Goal: Share content

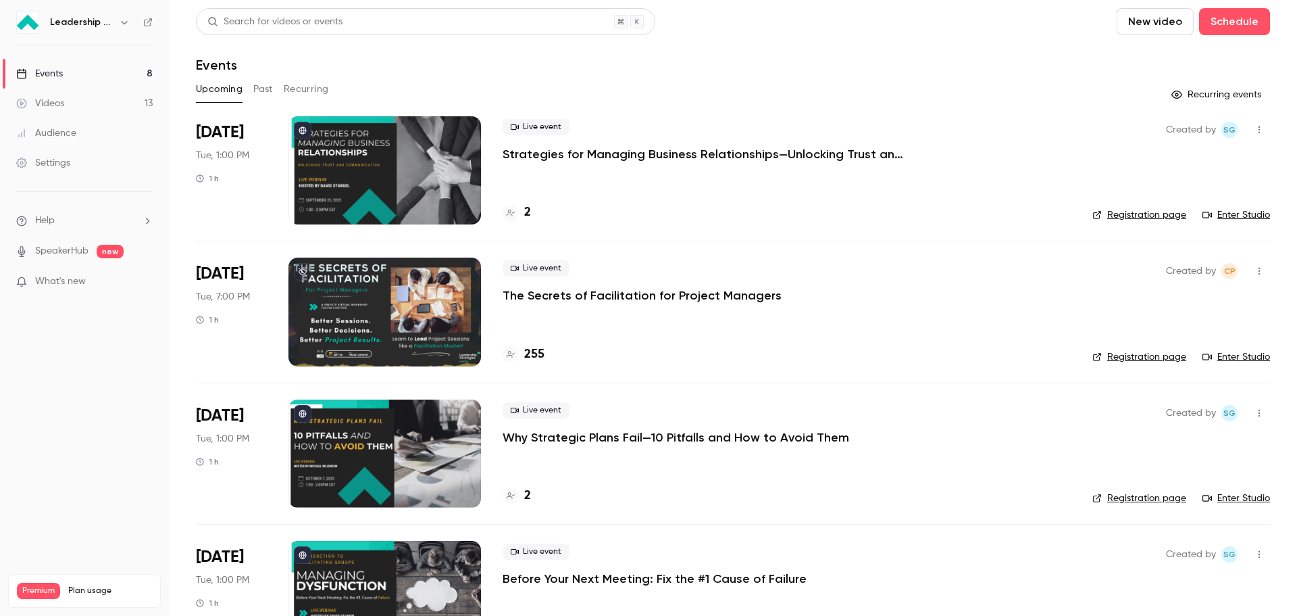
click at [260, 86] on button "Past" at bounding box center [263, 89] width 20 height 22
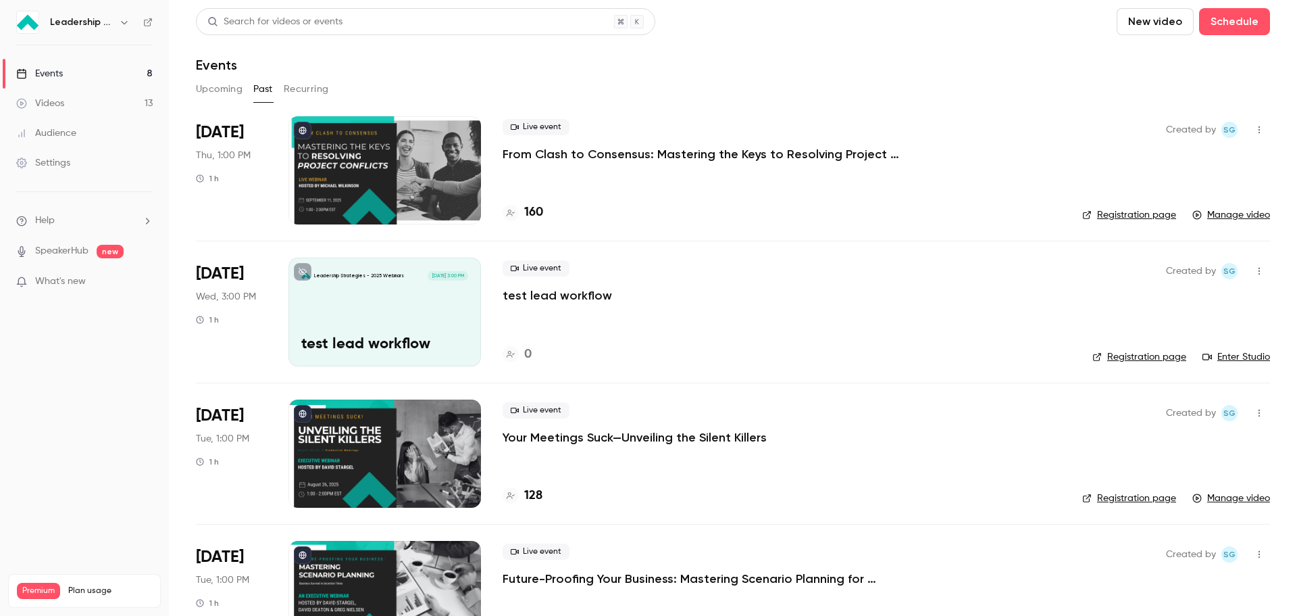
click at [630, 153] on p "From Clash to Consensus: Mastering the Keys to Resolving Project Conflicts" at bounding box center [705, 154] width 405 height 16
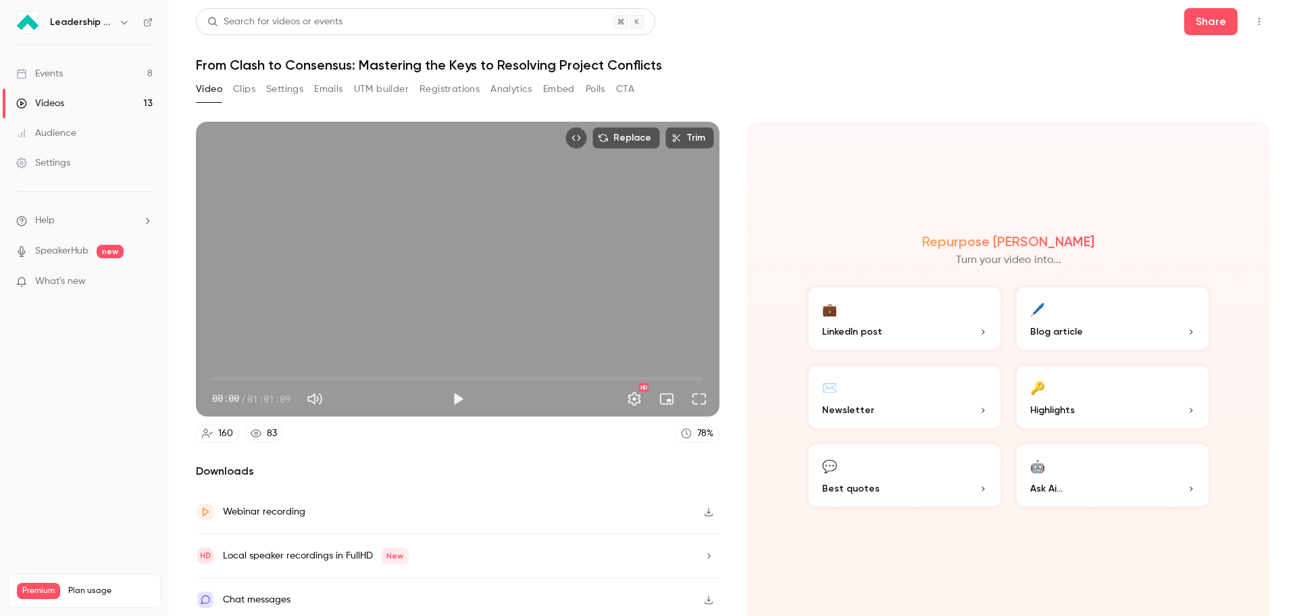
click at [507, 89] on button "Analytics" at bounding box center [512, 89] width 42 height 22
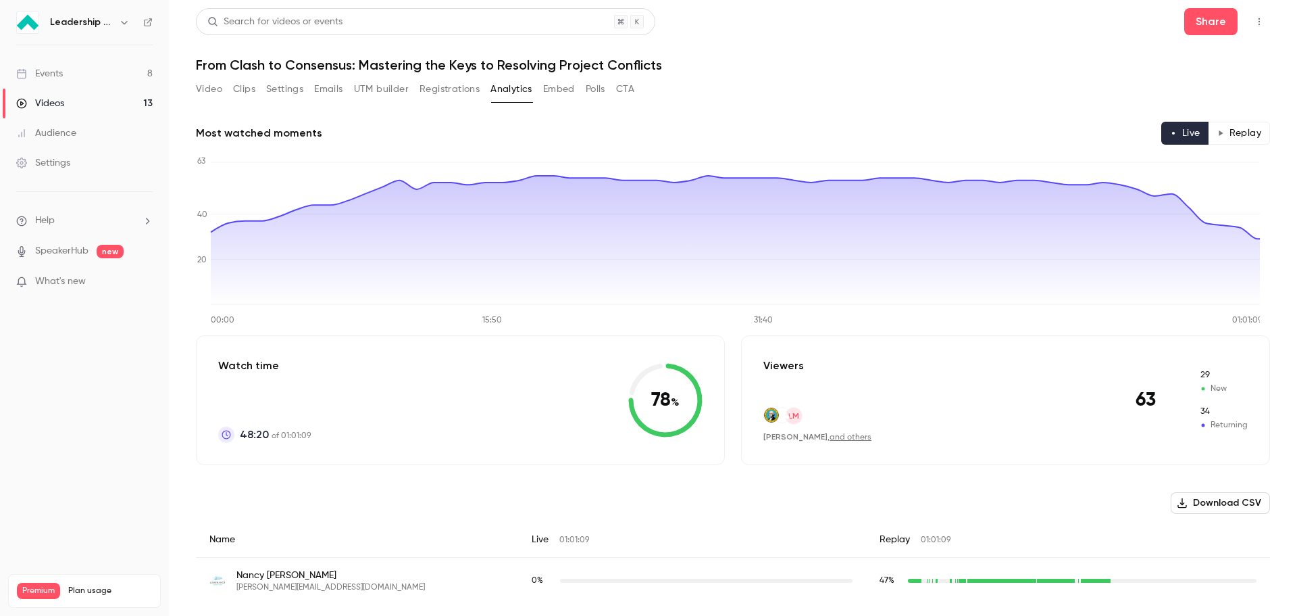
click at [468, 89] on button "Registrations" at bounding box center [450, 89] width 60 height 22
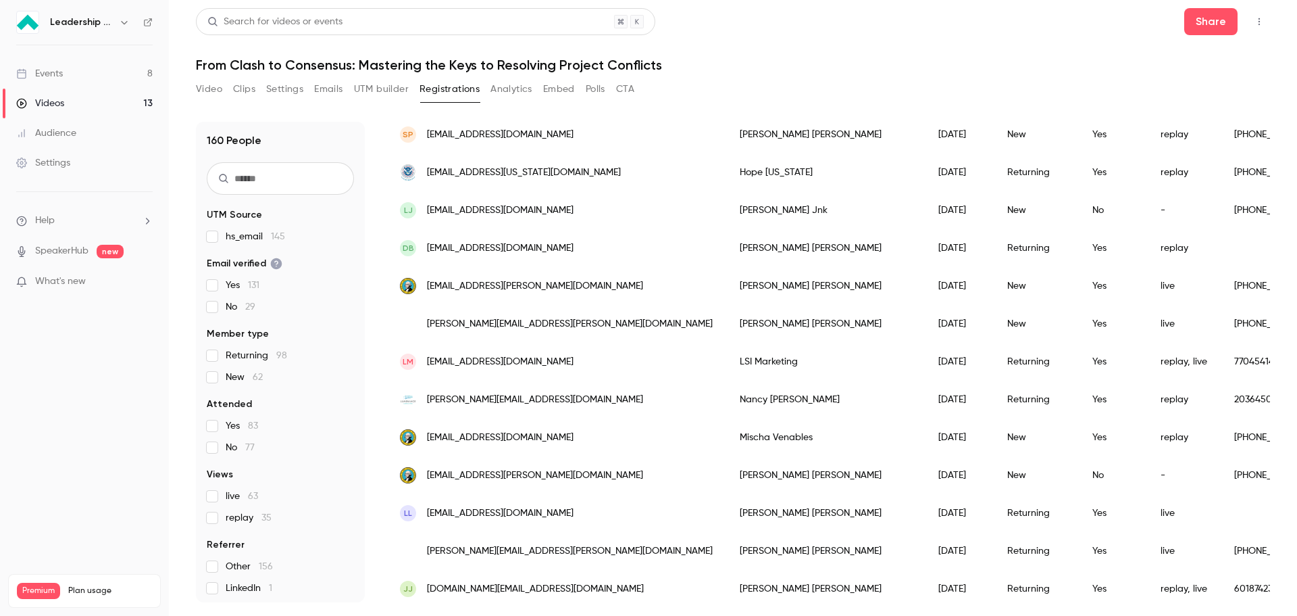
click at [68, 99] on link "Videos 13" at bounding box center [84, 104] width 169 height 30
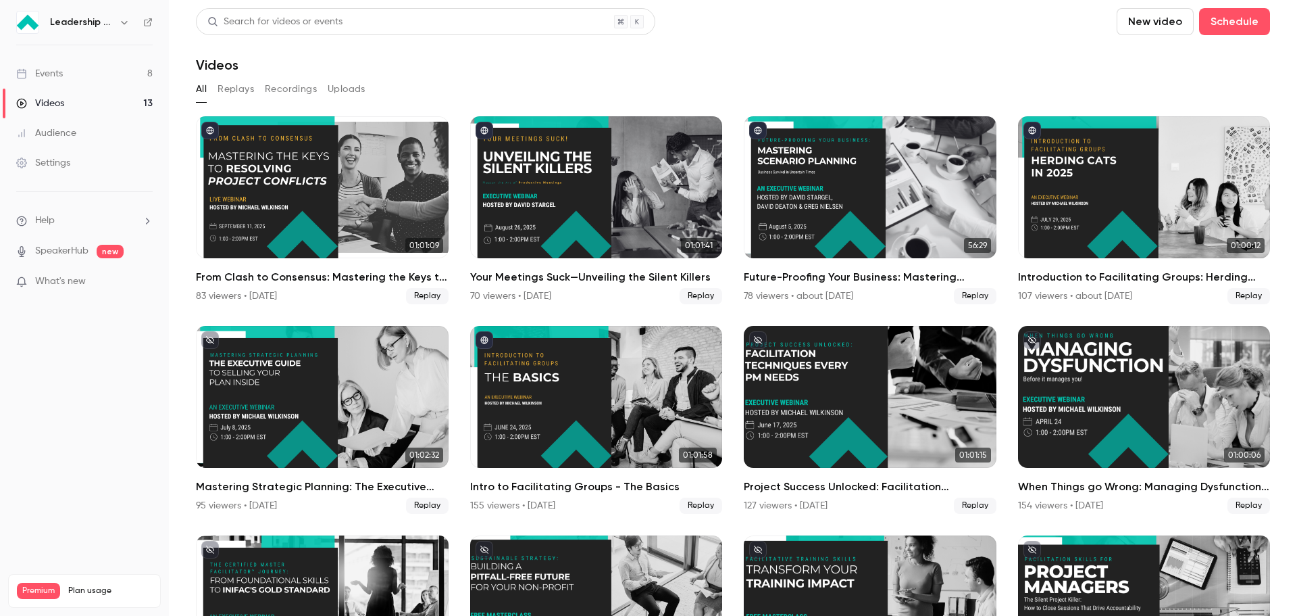
click at [54, 75] on div "Events" at bounding box center [39, 74] width 47 height 14
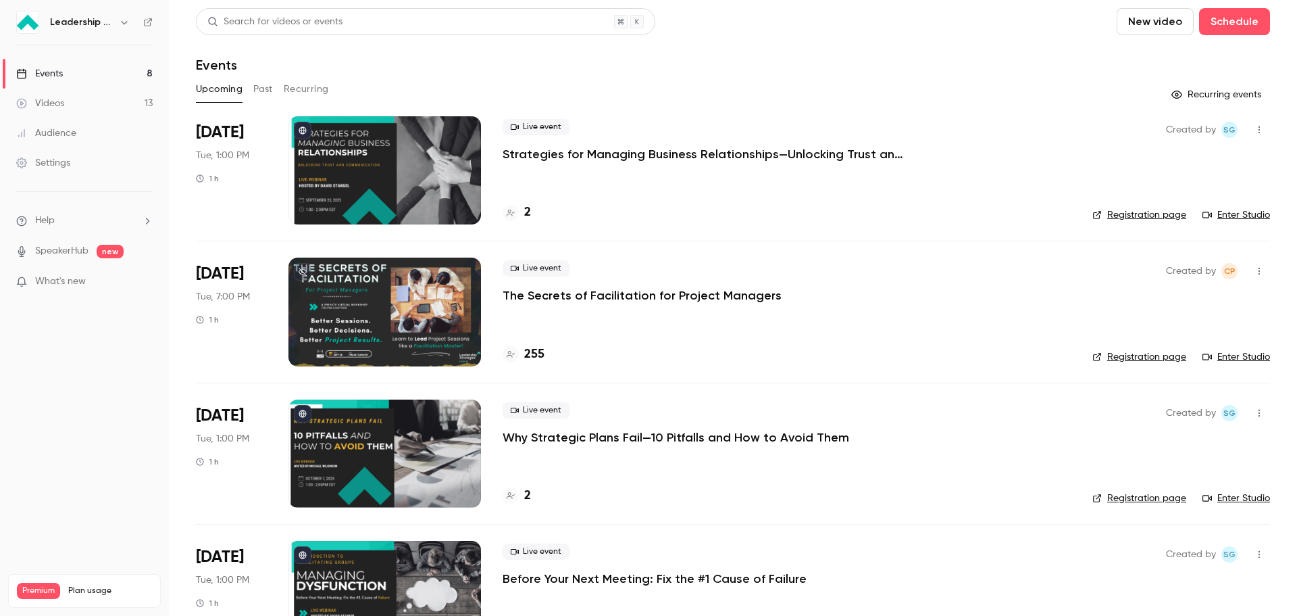
click at [78, 101] on link "Videos 13" at bounding box center [84, 104] width 169 height 30
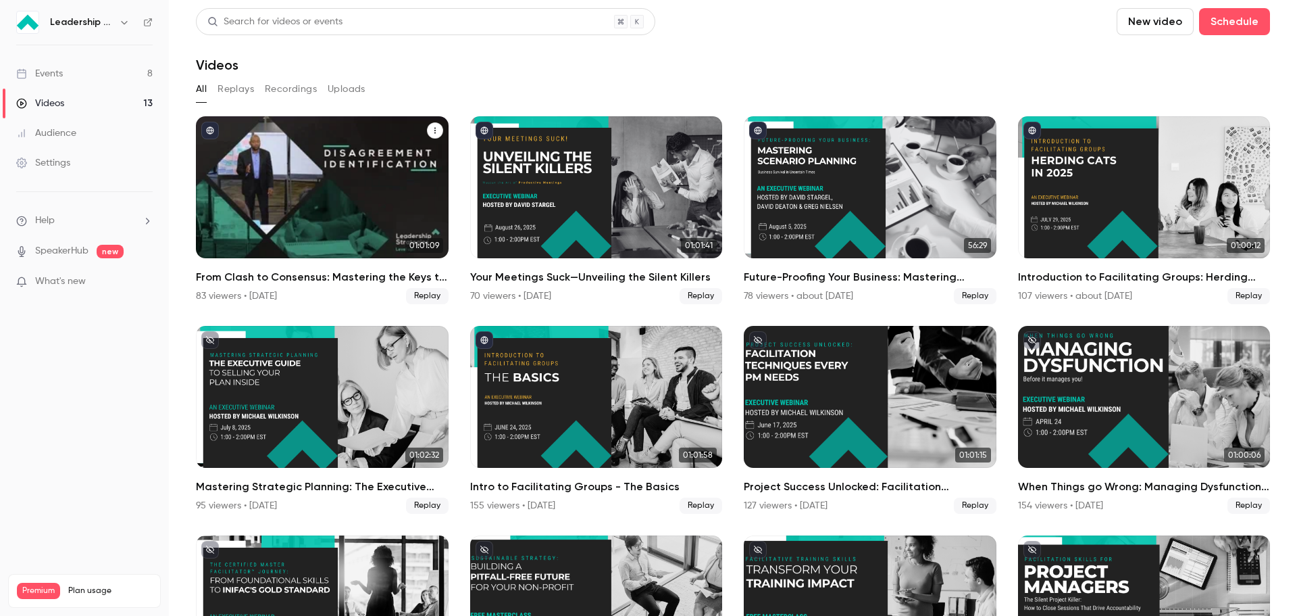
click at [337, 218] on div "From Clash to Consensus: Mastering the Keys to Resolving Project Conflicts" at bounding box center [322, 187] width 253 height 142
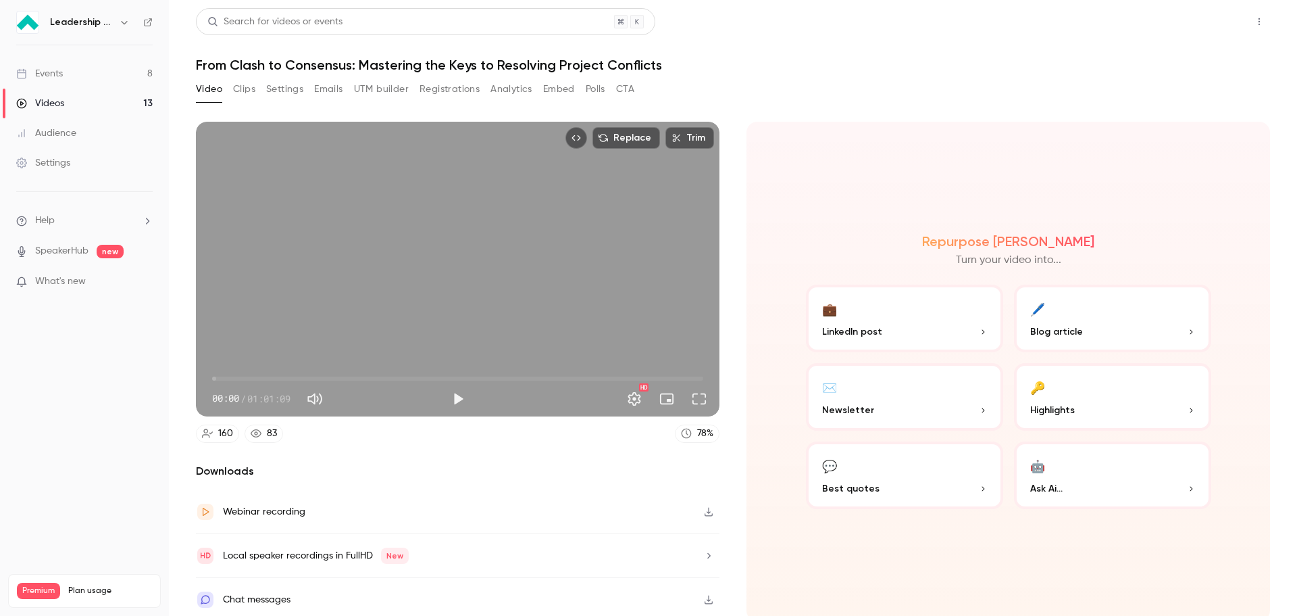
click at [1211, 20] on button "Share" at bounding box center [1210, 21] width 53 height 27
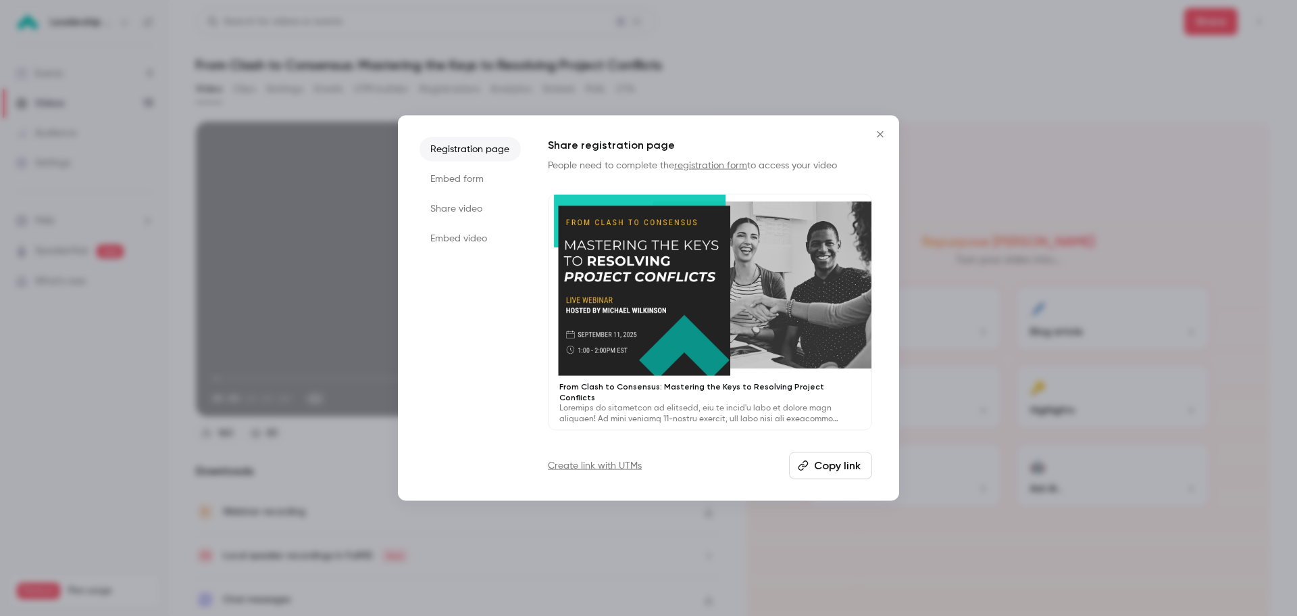
click at [844, 468] on button "Copy link" at bounding box center [830, 465] width 83 height 27
click at [879, 138] on icon "Close" at bounding box center [880, 133] width 16 height 11
